Goal: Task Accomplishment & Management: Use online tool/utility

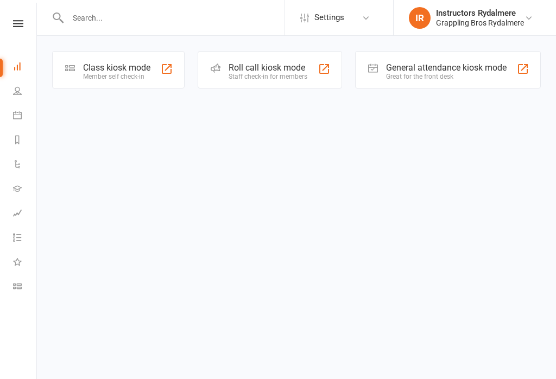
click at [112, 61] on div "Class kiosk mode Member self check-in" at bounding box center [118, 69] width 132 height 37
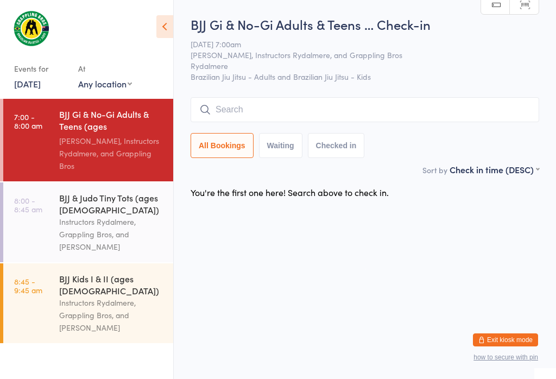
click at [326, 99] on input "search" at bounding box center [364, 109] width 348 height 25
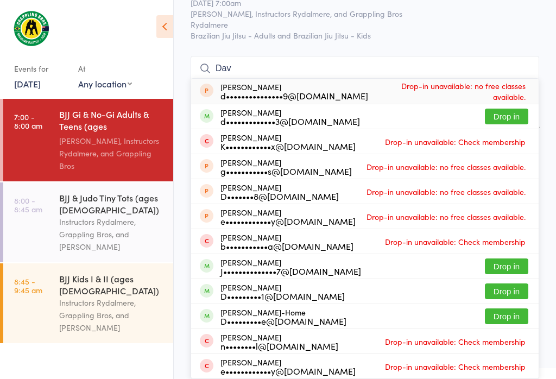
scroll to position [249, 0]
type input "Dav"
click at [513, 308] on button "Drop in" at bounding box center [506, 316] width 43 height 16
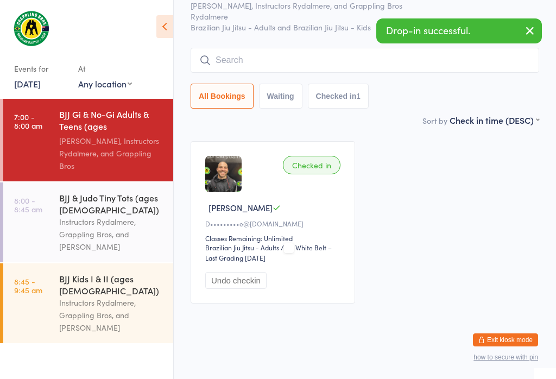
scroll to position [59, 0]
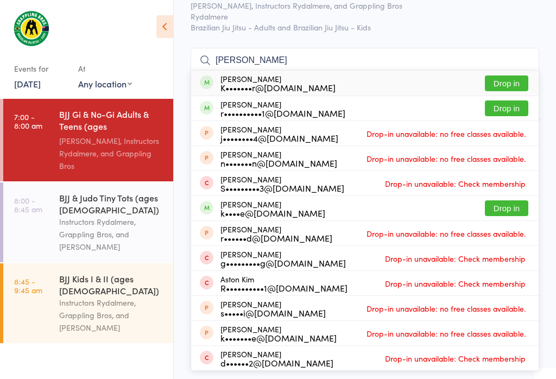
type input "[PERSON_NAME]"
click at [510, 75] on button "Drop in" at bounding box center [506, 83] width 43 height 16
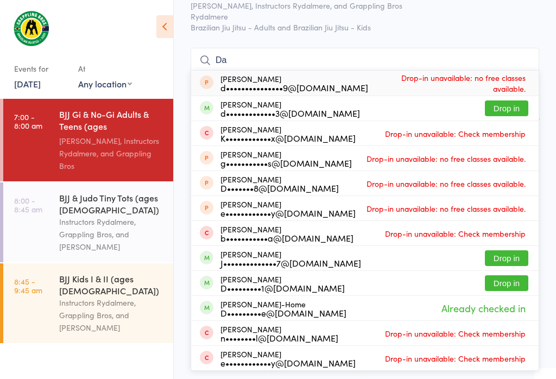
type input "D"
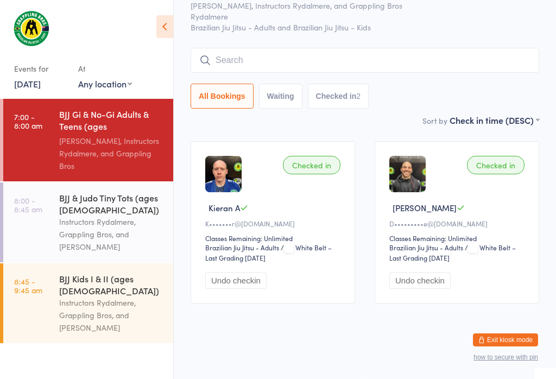
scroll to position [88, 0]
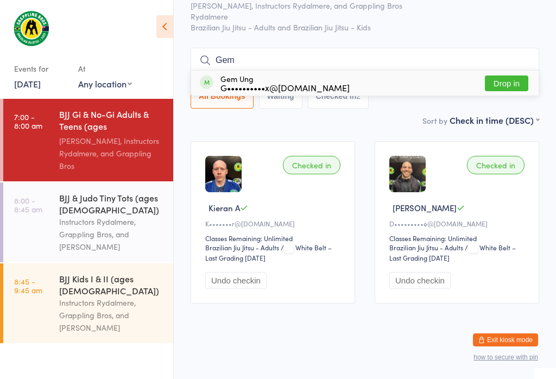
type input "Gem"
click at [359, 71] on div "Gem Ung G••••••••••x@[DOMAIN_NAME] Drop in" at bounding box center [364, 83] width 347 height 25
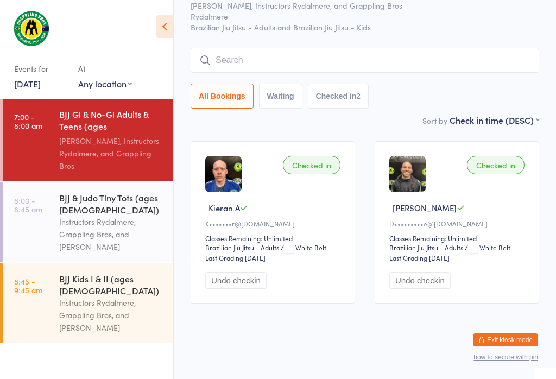
scroll to position [59, 0]
